Goal: Check status

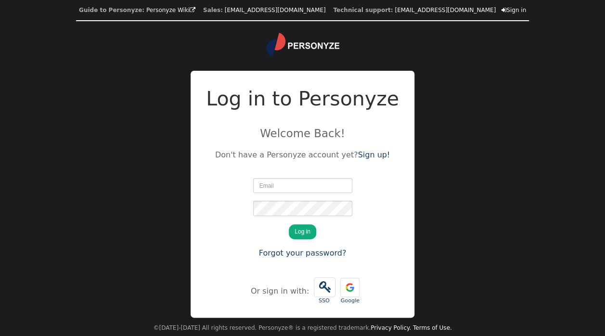
click at [279, 190] on input "text" at bounding box center [302, 185] width 99 height 15
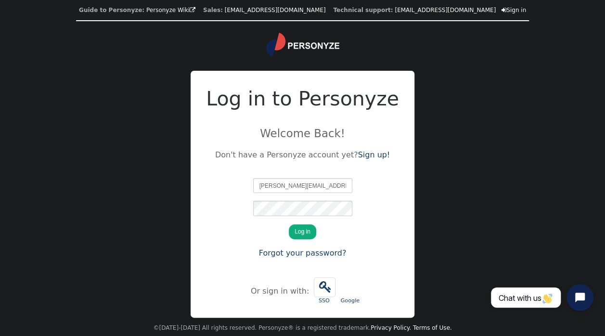
click at [253, 178] on div at bounding box center [253, 178] width 0 height 0
type input "[PERSON_NAME][EMAIL_ADDRESS][DOMAIN_NAME]"
click at [308, 230] on button "Log in" at bounding box center [302, 231] width 27 height 15
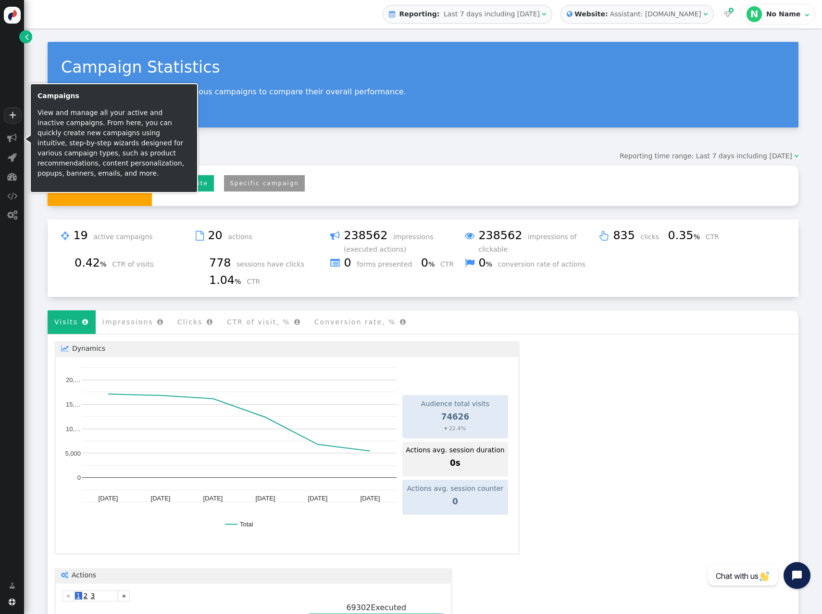
click at [13, 136] on span "" at bounding box center [12, 138] width 10 height 10
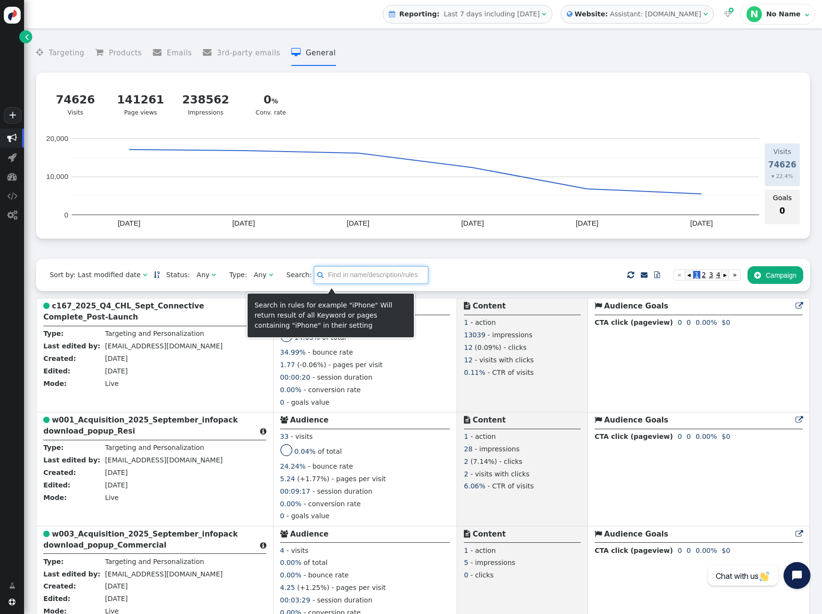
click at [336, 278] on input "text" at bounding box center [371, 274] width 114 height 17
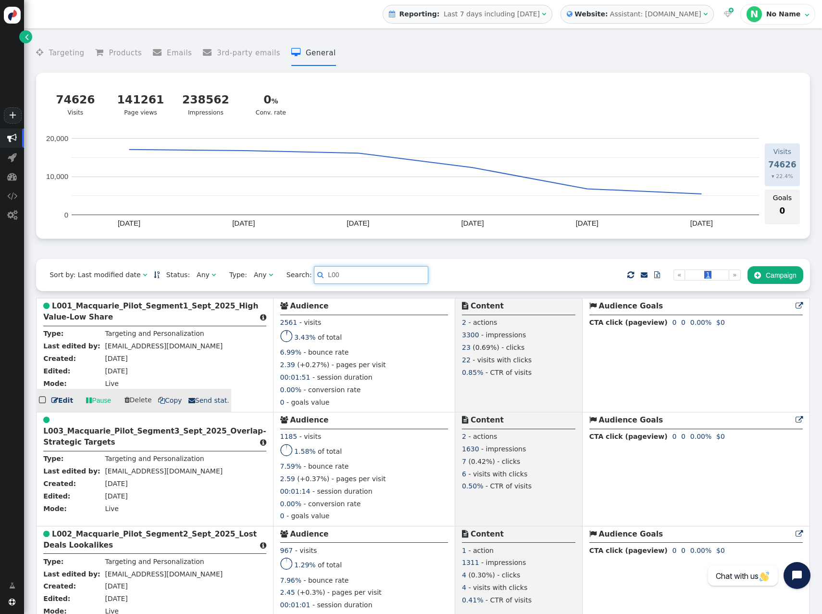
type input "L00"
click at [139, 316] on div " L001_Macquarie_Pilot_Segment1_Sept_2025_High Value-Low Share " at bounding box center [154, 313] width 223 height 26
click at [65, 320] on b "L001_Macquarie_Pilot_Segment1_Sept_2025_High Value-Low Share" at bounding box center [150, 312] width 215 height 20
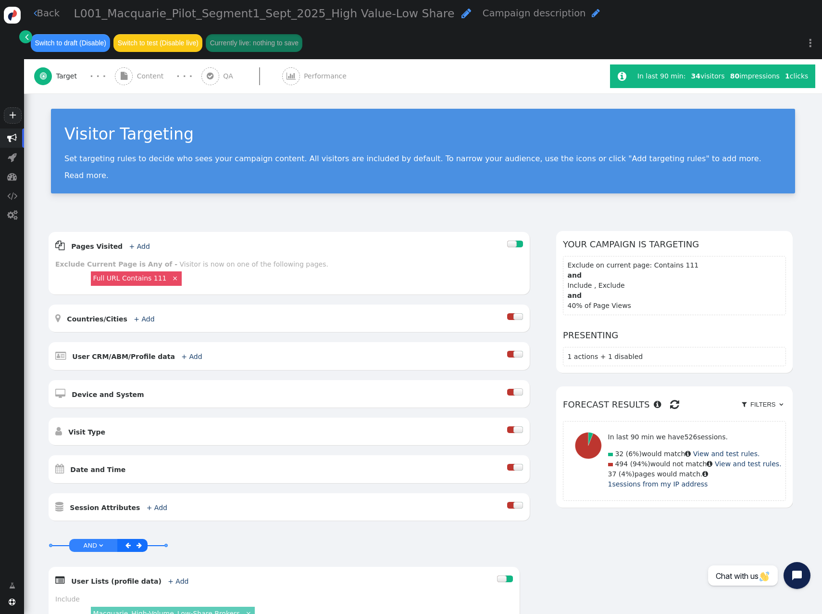
click at [304, 77] on span "Performance" at bounding box center [327, 76] width 47 height 10
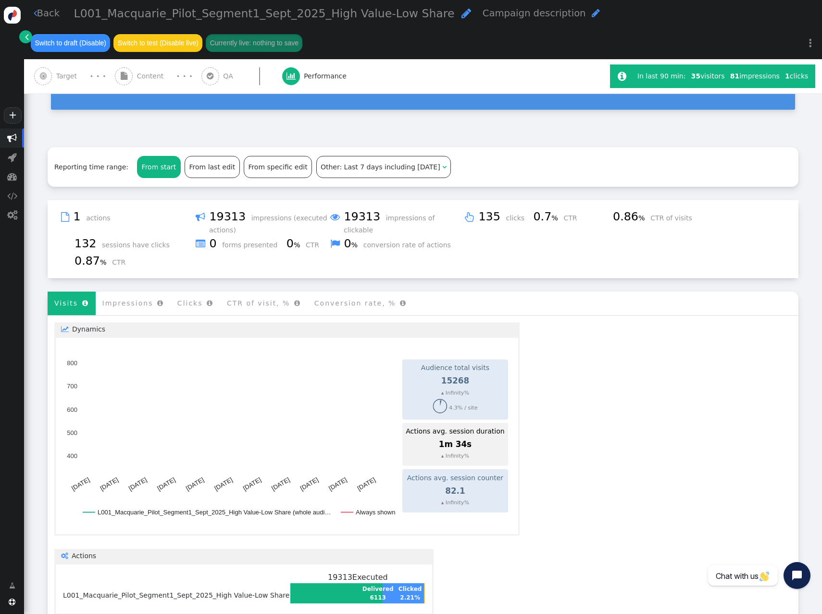
scroll to position [75, 0]
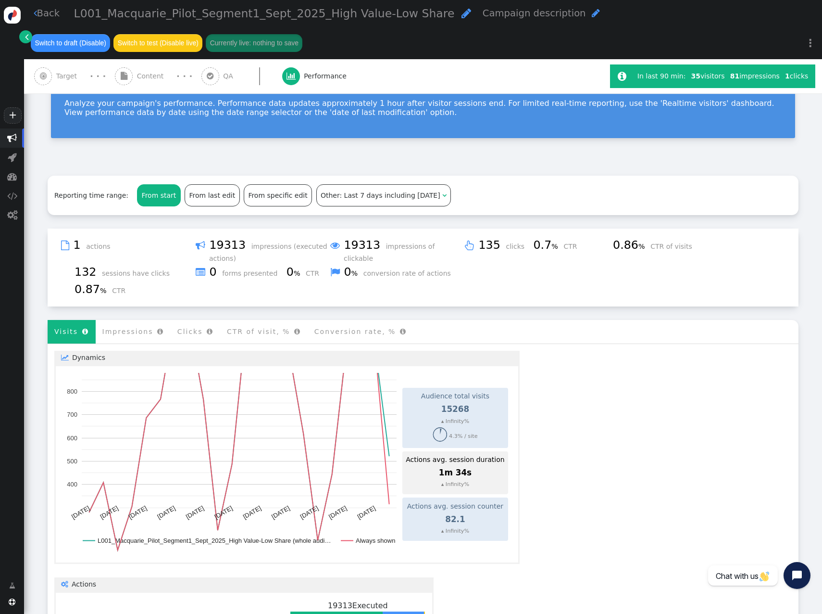
click at [356, 195] on span "Last 7 days including [DATE]" at bounding box center [392, 195] width 96 height 8
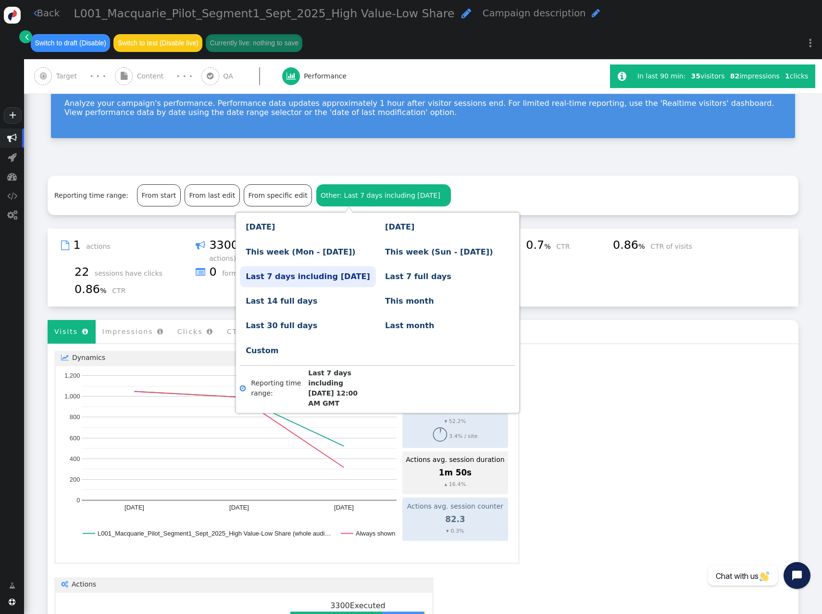
click at [380, 273] on link "Last 7 full days" at bounding box center [447, 276] width 136 height 21
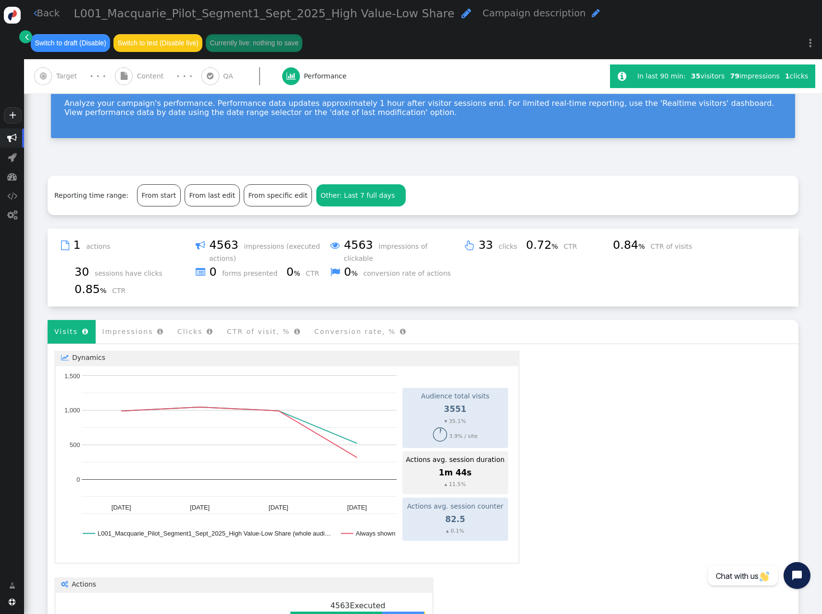
click at [553, 335] on div " A/B testing Total variations 0 Showing data for 7 days From [DATE] Audience t…" at bounding box center [423, 588] width 751 height 489
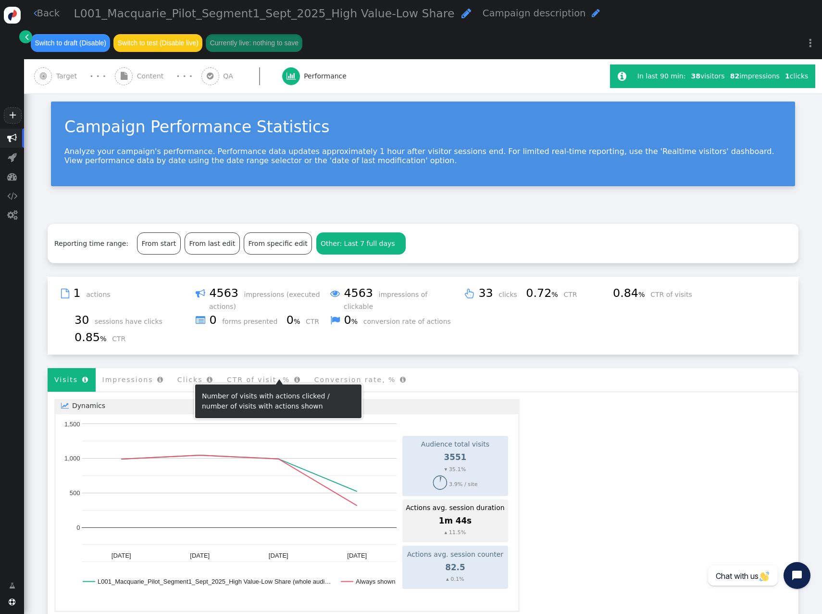
scroll to position [0, 0]
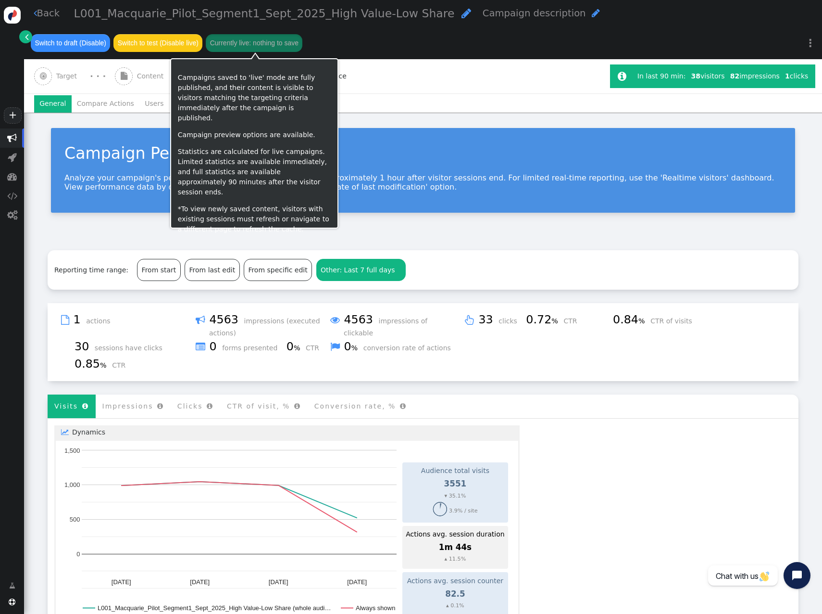
click at [145, 102] on li "Users" at bounding box center [154, 103] width 30 height 17
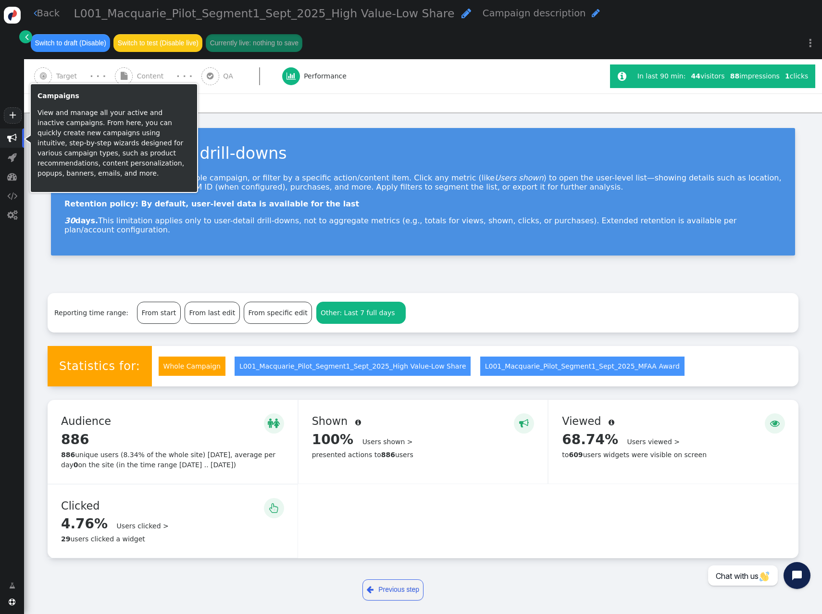
click at [11, 137] on span "" at bounding box center [12, 138] width 10 height 10
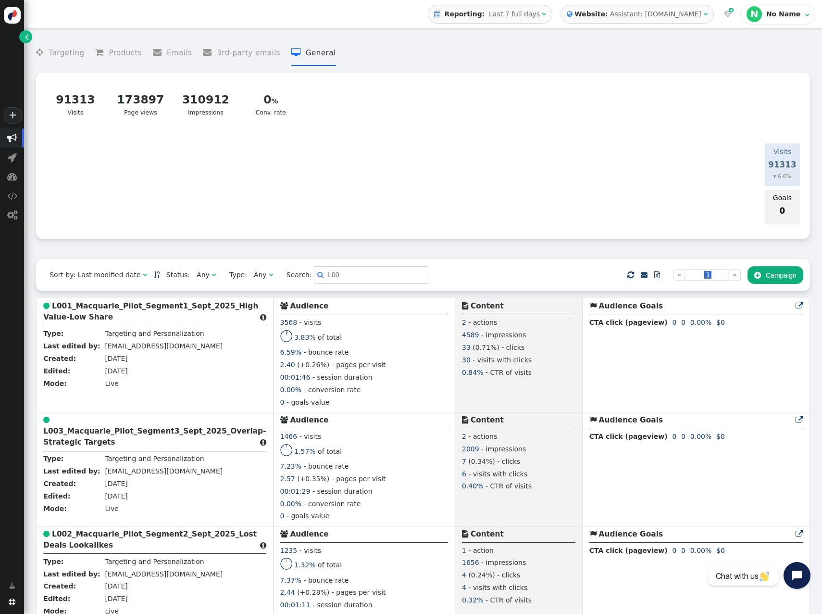
click at [102, 335] on b "L002_Macquarie_Pilot_Segment2_Sept_2025_Lost Deals Lookalikes" at bounding box center [150, 540] width 214 height 20
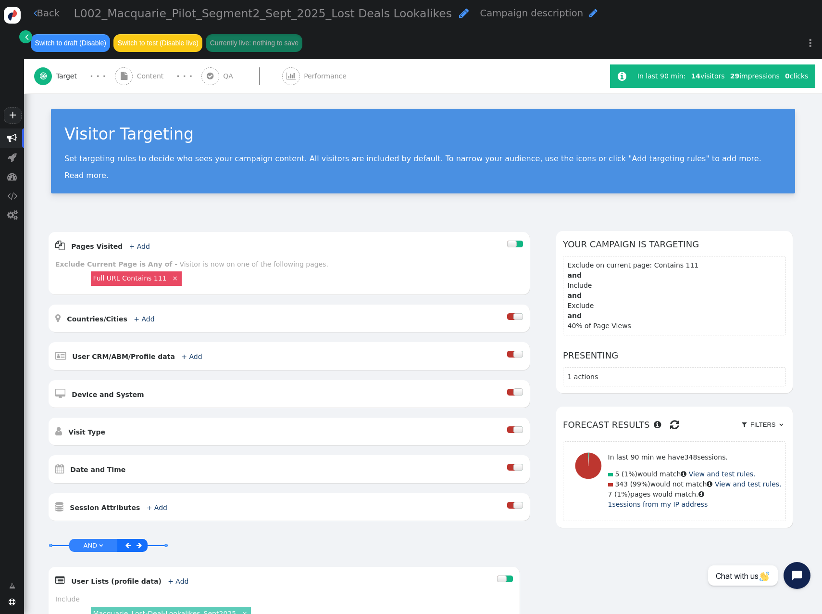
click at [293, 85] on div " Performance" at bounding box center [316, 76] width 69 height 34
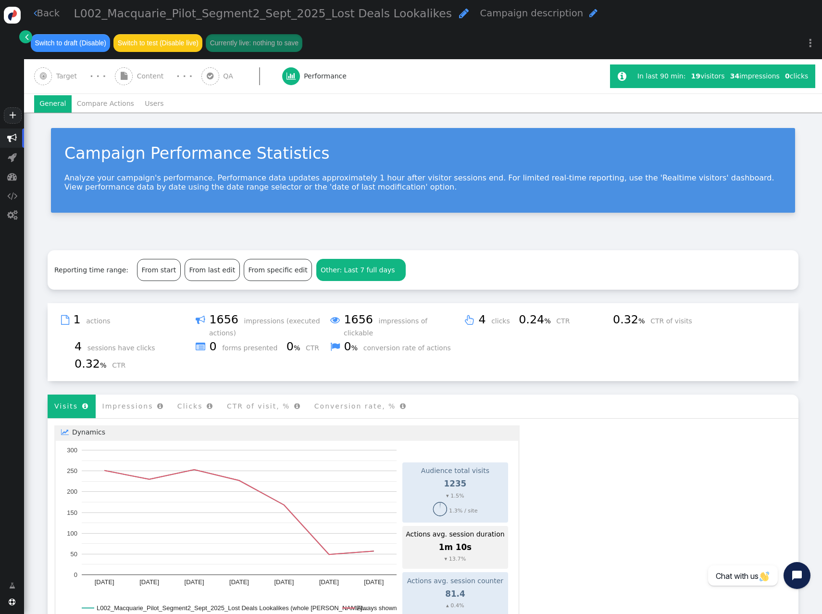
click at [143, 105] on li "Users" at bounding box center [154, 103] width 30 height 17
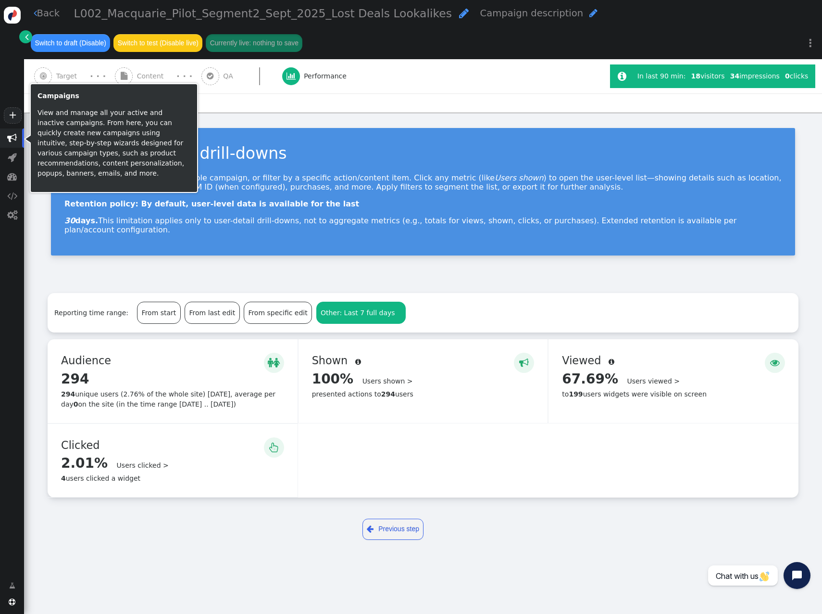
click at [15, 139] on span "" at bounding box center [12, 138] width 10 height 10
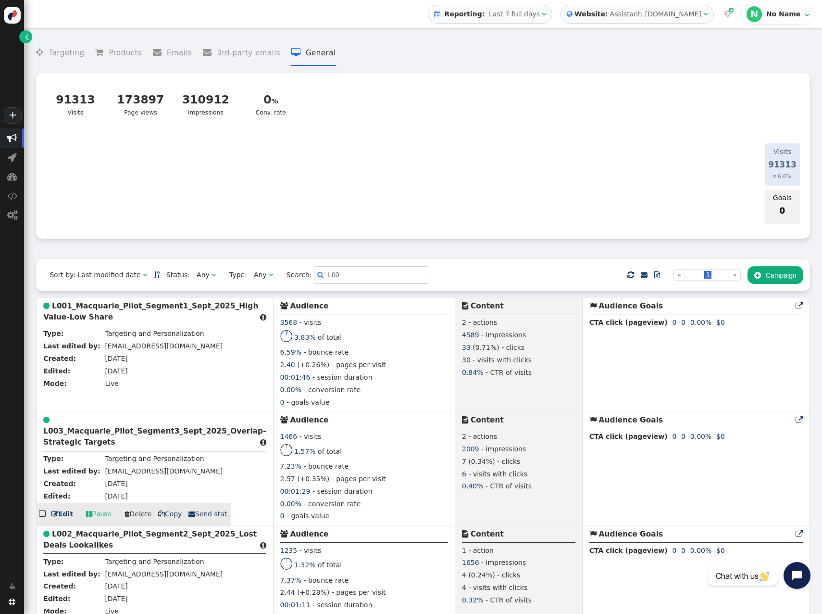
click at [107, 335] on div " L003_Macquarie_Pilot_Segment3_Sept_2025_Overlap-Strategic Targets " at bounding box center [154, 432] width 223 height 37
click at [106, 335] on b "L003_Macquarie_Pilot_Segment3_Sept_2025_Overlap-Strategic Targets" at bounding box center [154, 437] width 223 height 20
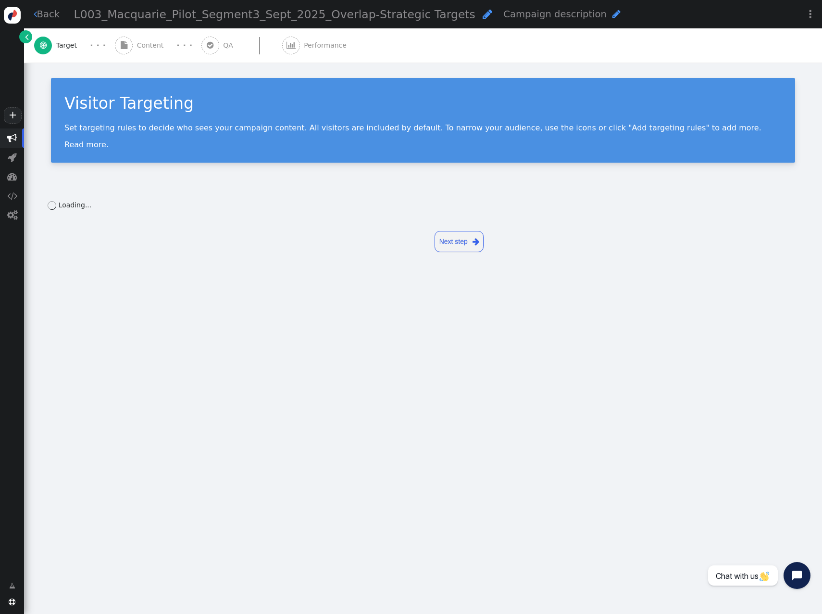
click at [293, 50] on div " Performance" at bounding box center [316, 45] width 69 height 34
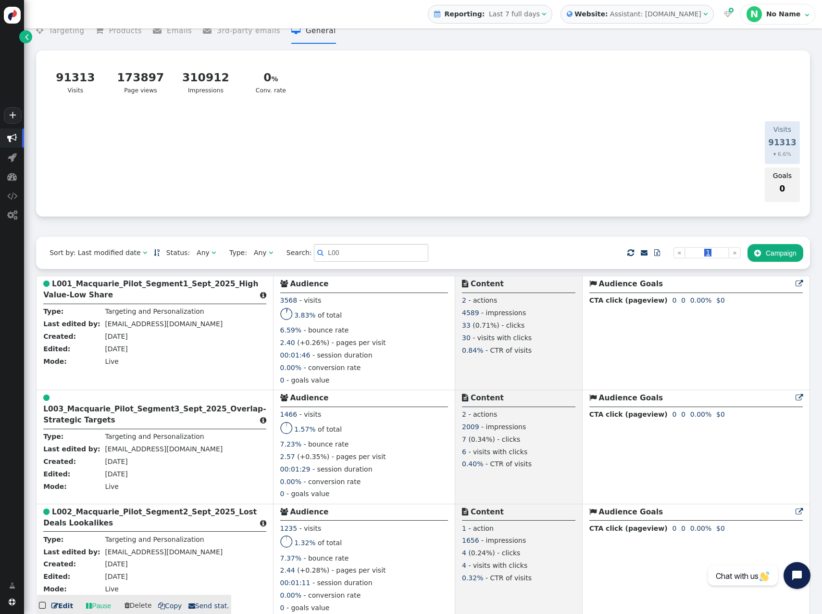
scroll to position [33, 0]
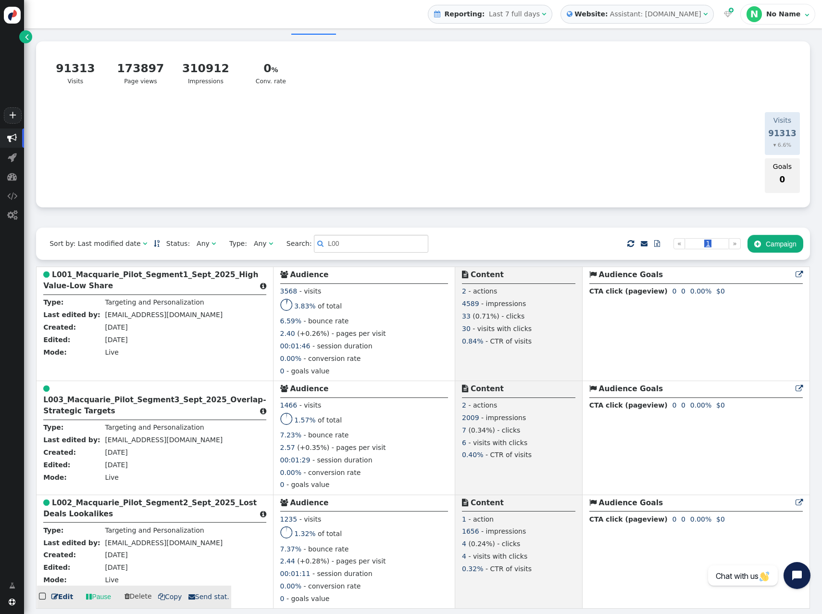
click at [137, 335] on td " L002_Macquarie_Pilot_Segment2_Sept_2025_Lost Deals Lookalikes  Type: Targeti…" at bounding box center [155, 551] width 237 height 114
drag, startPoint x: 127, startPoint y: 513, endPoint x: 125, endPoint y: 505, distance: 7.6
click at [125, 335] on div " L002_Macquarie_Pilot_Segment2_Sept_2025_Lost Deals Lookalikes " at bounding box center [154, 510] width 223 height 26
click at [123, 335] on b "L002_Macquarie_Pilot_Segment2_Sept_2025_Lost Deals Lookalikes" at bounding box center [150, 508] width 214 height 20
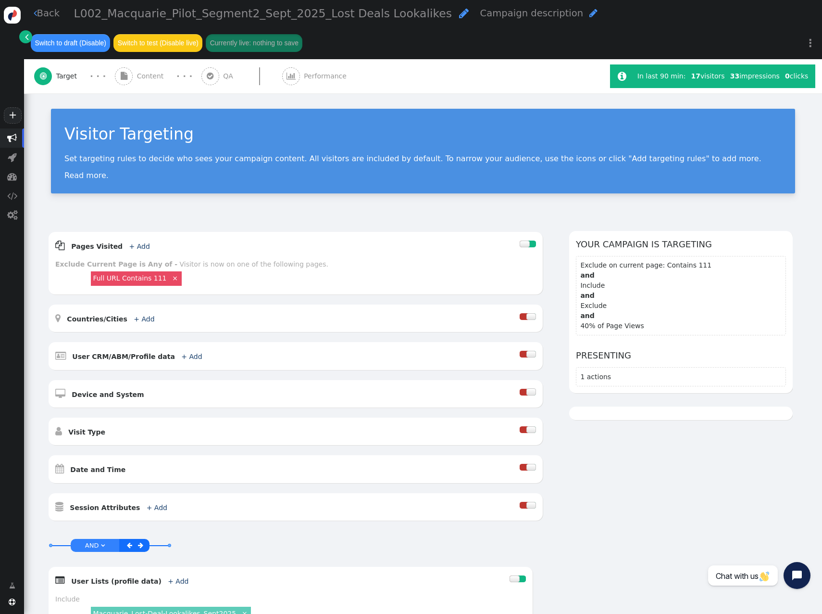
click at [304, 74] on span "Performance" at bounding box center [327, 76] width 47 height 10
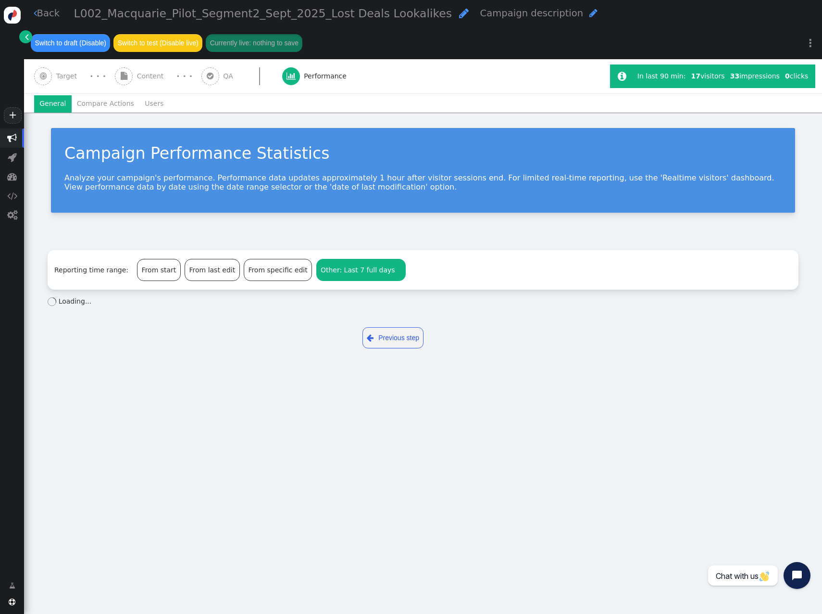
click at [349, 271] on span "Last 7 full days" at bounding box center [369, 270] width 51 height 8
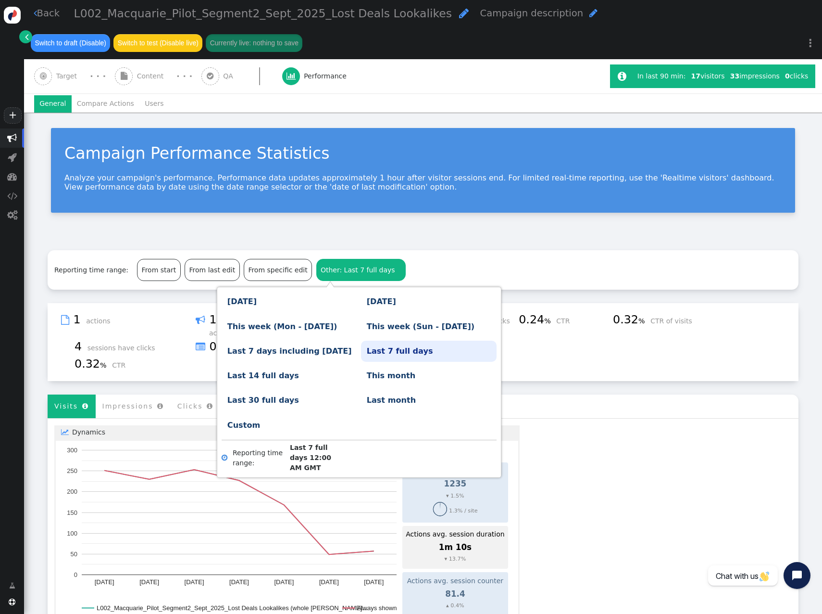
click at [369, 239] on div "Reporting time range: From start From last edit From specific edit Other: Last …" at bounding box center [423, 602] width 798 height 730
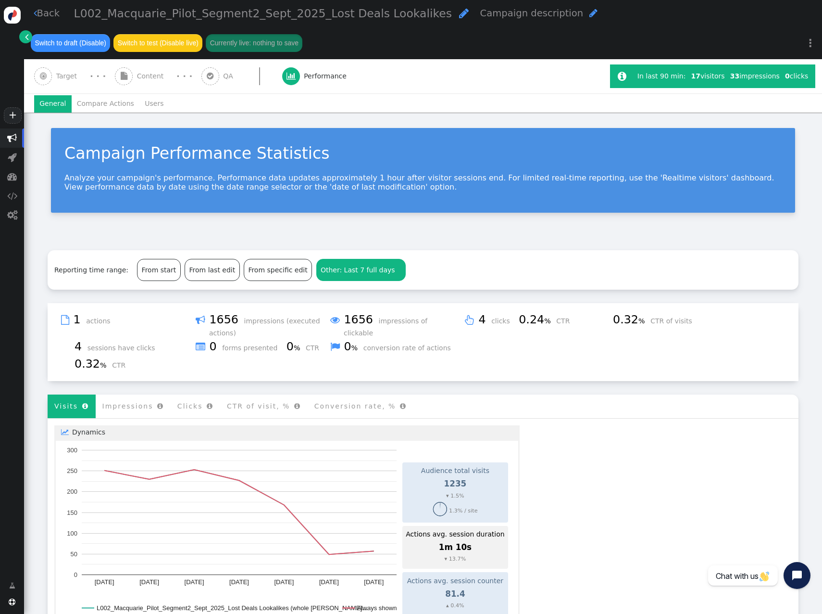
click at [15, 135] on span "" at bounding box center [12, 138] width 10 height 10
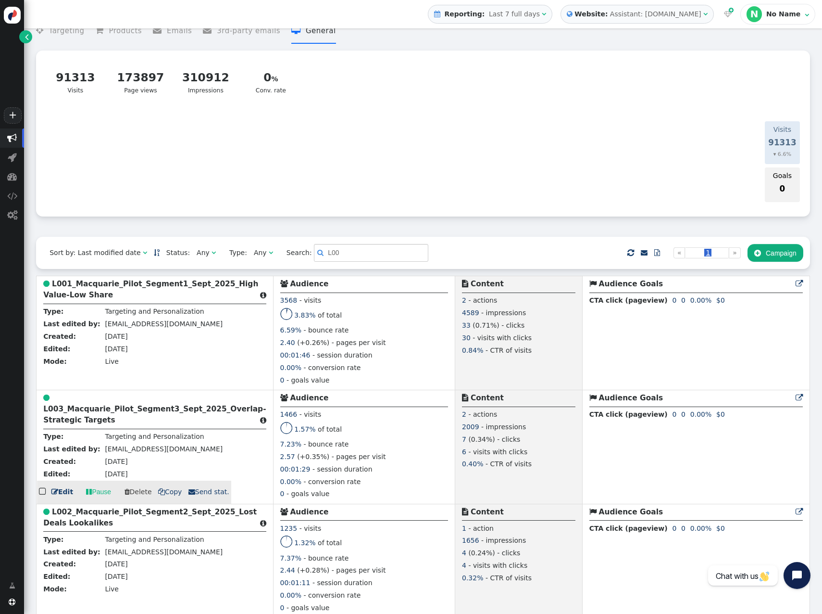
scroll to position [33, 0]
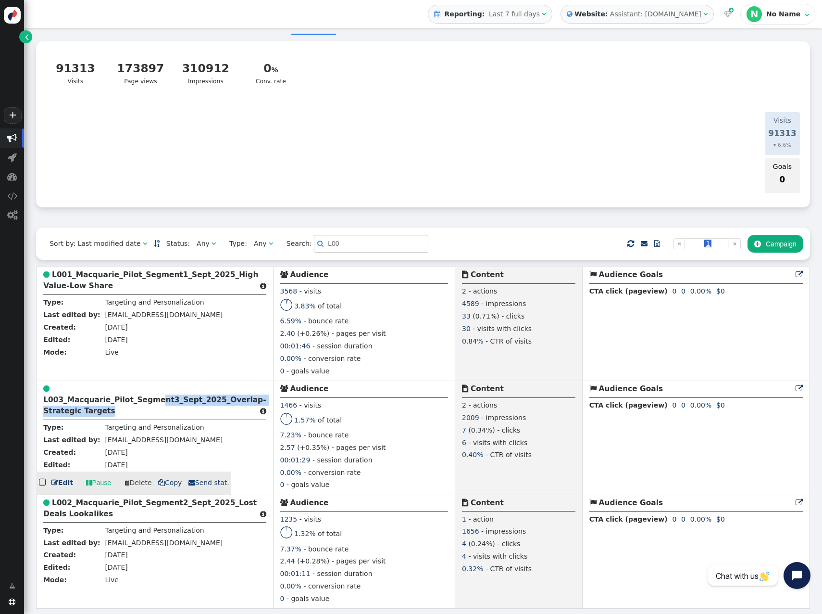
click at [146, 335] on div " L003_Macquarie_Pilot_Segment3_Sept_2025_Overlap-Strategic Targets " at bounding box center [154, 401] width 223 height 37
drag, startPoint x: 146, startPoint y: 406, endPoint x: 134, endPoint y: 399, distance: 14.0
click at [134, 335] on b "L003_Macquarie_Pilot_Segment3_Sept_2025_Overlap-Strategic Targets" at bounding box center [154, 405] width 223 height 20
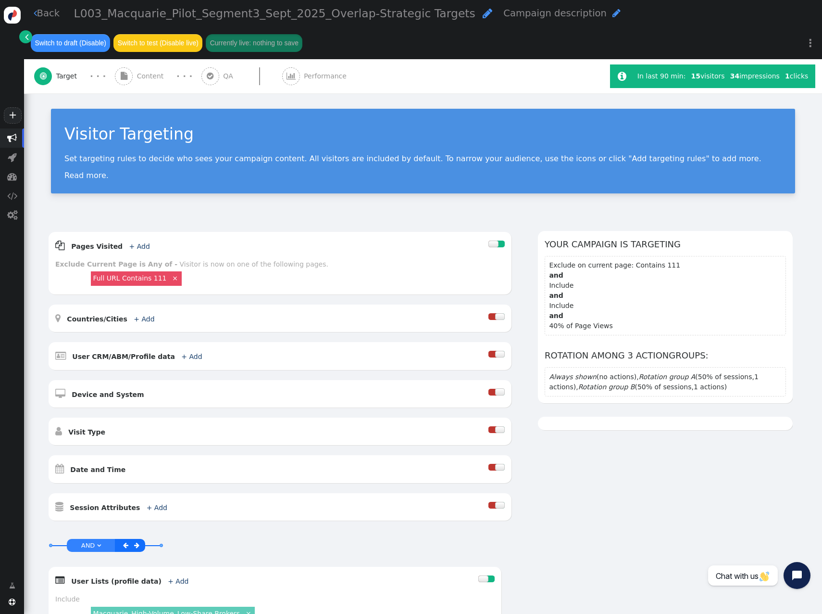
click at [311, 73] on span "Performance" at bounding box center [327, 76] width 47 height 10
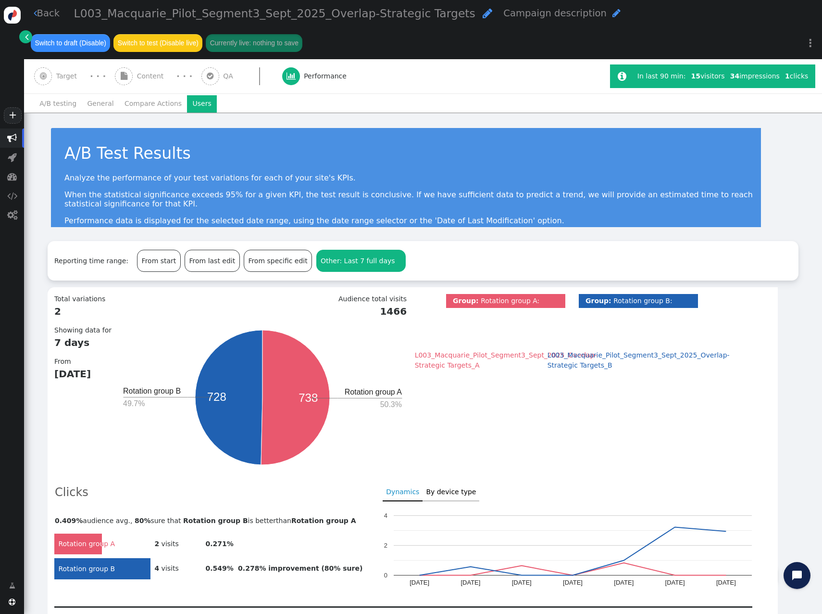
click at [189, 104] on li "Users" at bounding box center [202, 103] width 30 height 17
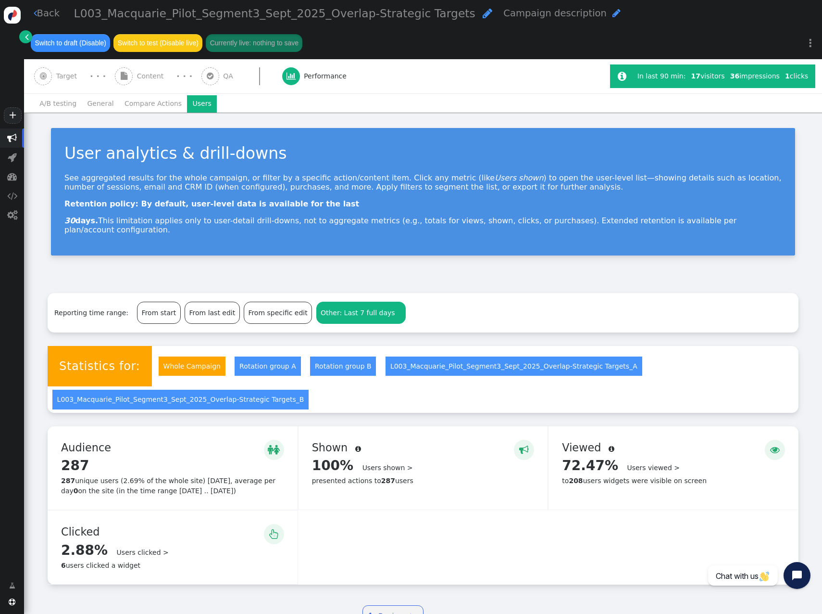
click at [93, 104] on li "General" at bounding box center [101, 103] width 38 height 17
